Goal: Task Accomplishment & Management: Complete application form

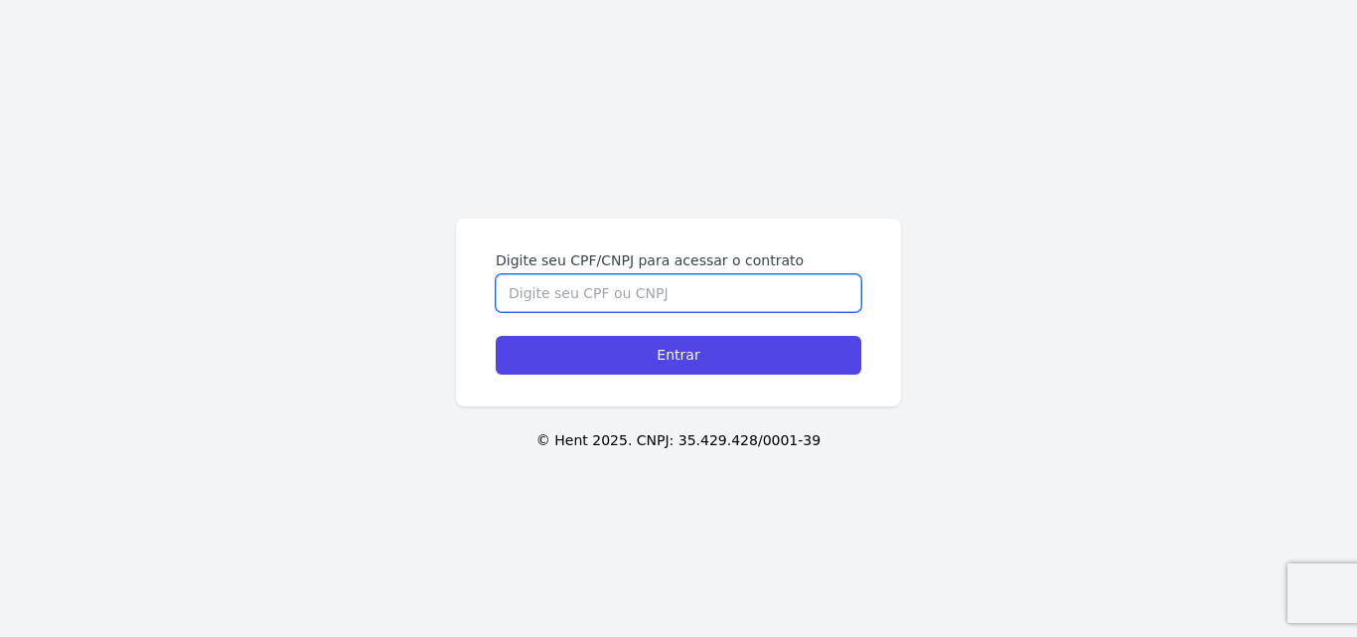
click at [516, 295] on input "Digite seu CPF/CNPJ para acessar o contrato" at bounding box center [679, 293] width 366 height 38
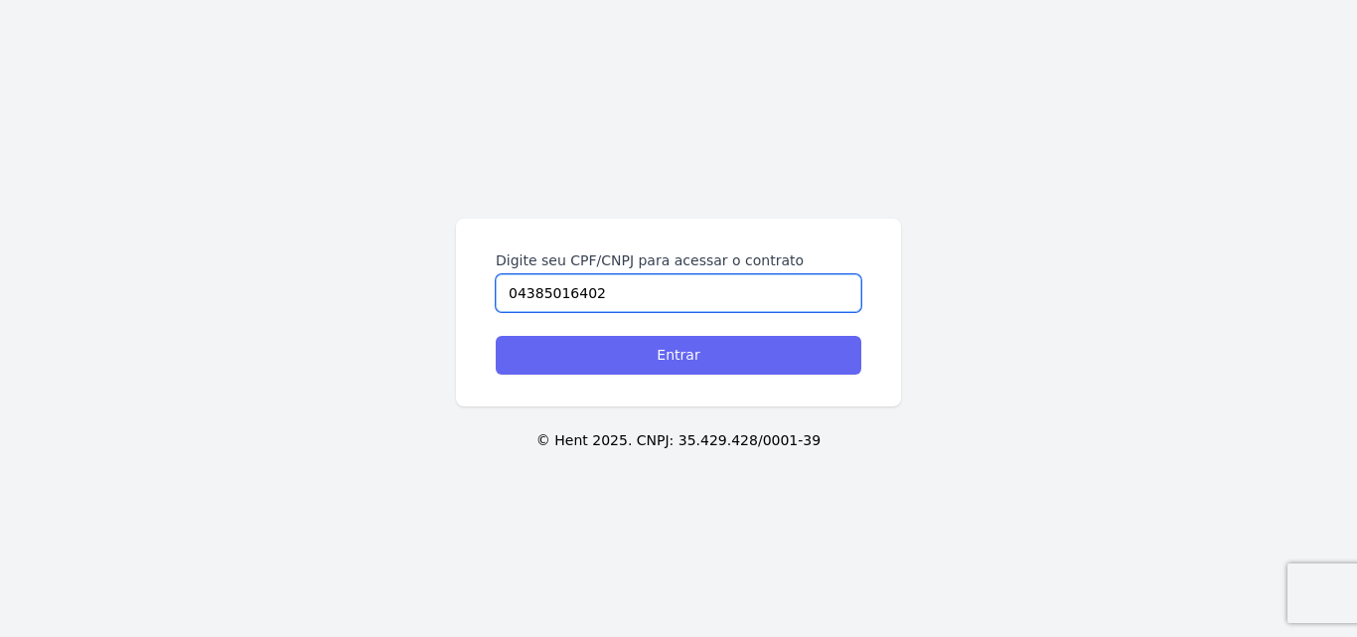
type input "04385016402"
click at [692, 362] on input "Entrar" at bounding box center [679, 355] width 366 height 39
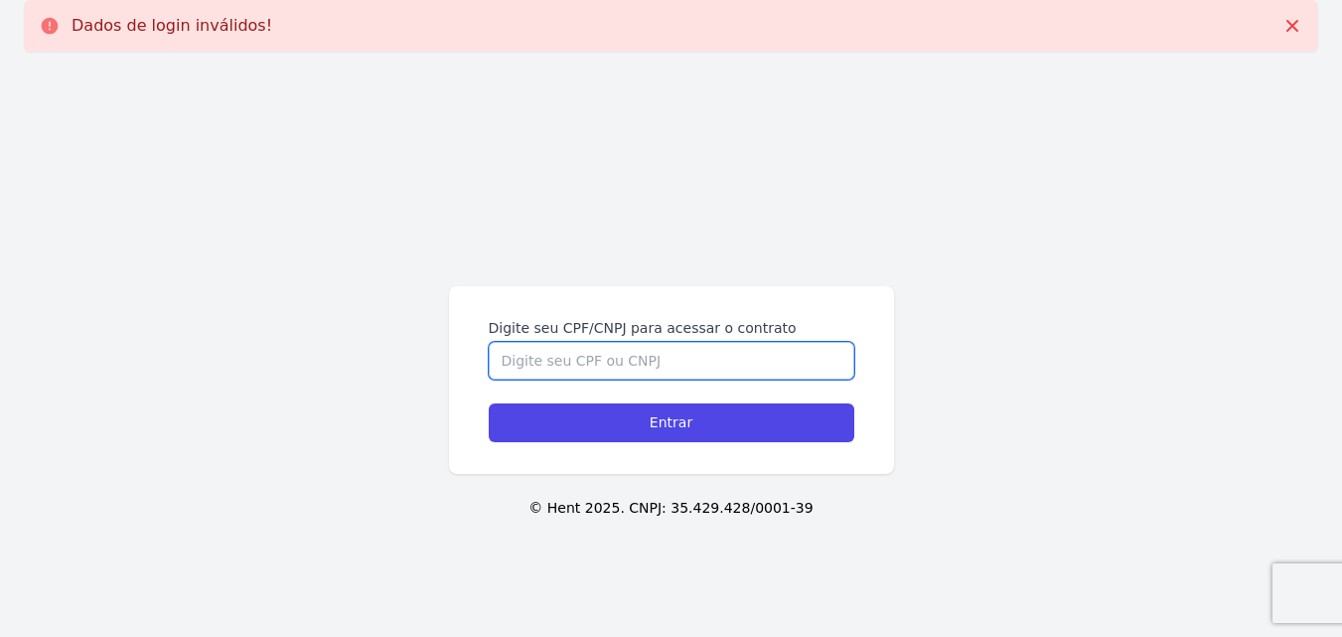
click at [536, 364] on input "Digite seu CPF/CNPJ para acessar o contrato" at bounding box center [672, 361] width 366 height 38
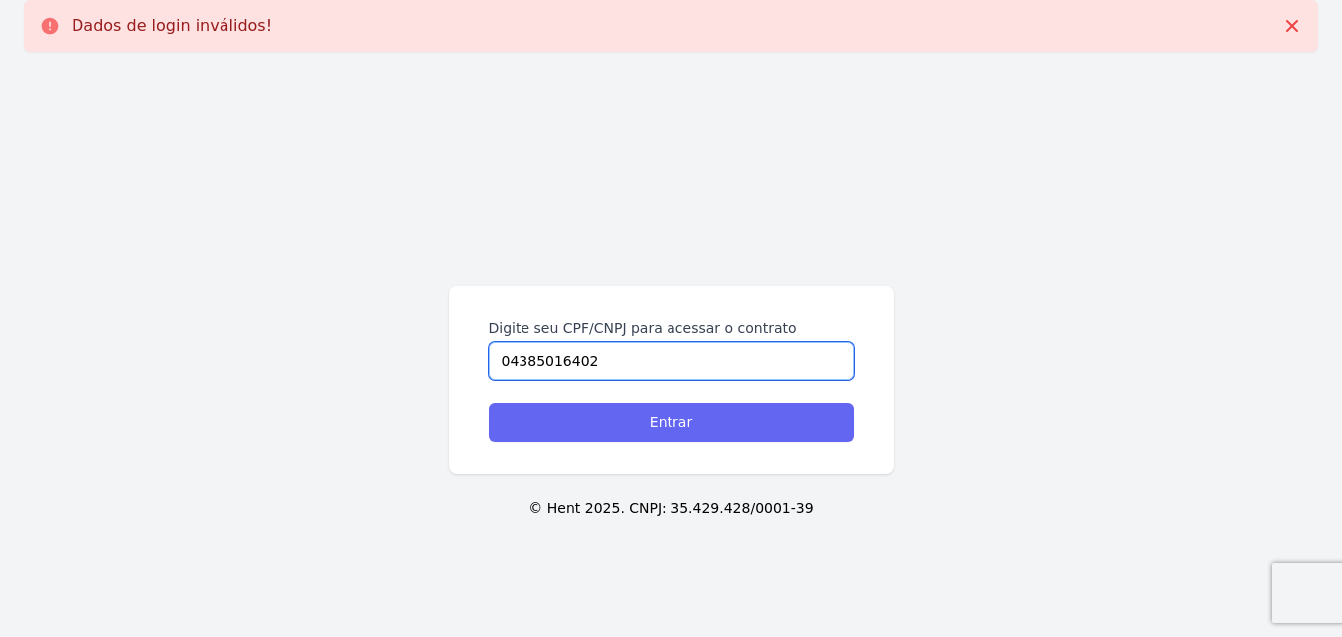
type input "04385016402"
click at [658, 421] on input "Entrar" at bounding box center [672, 422] width 366 height 39
